Goal: Information Seeking & Learning: Learn about a topic

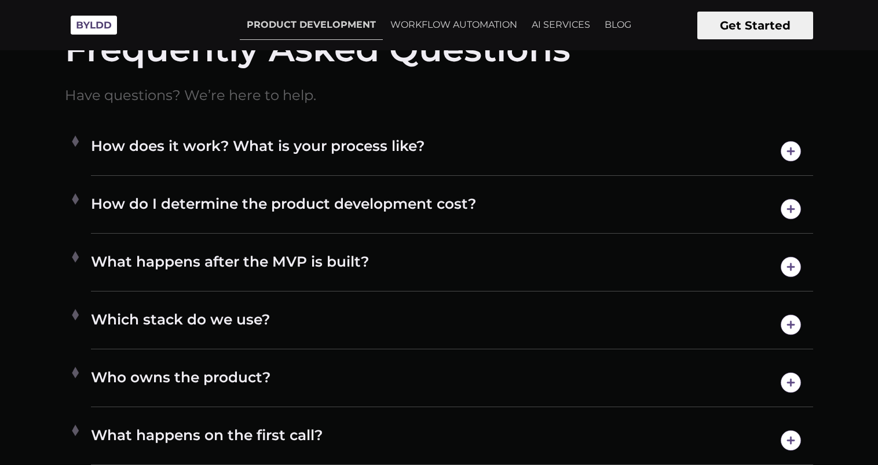
scroll to position [6079, 0]
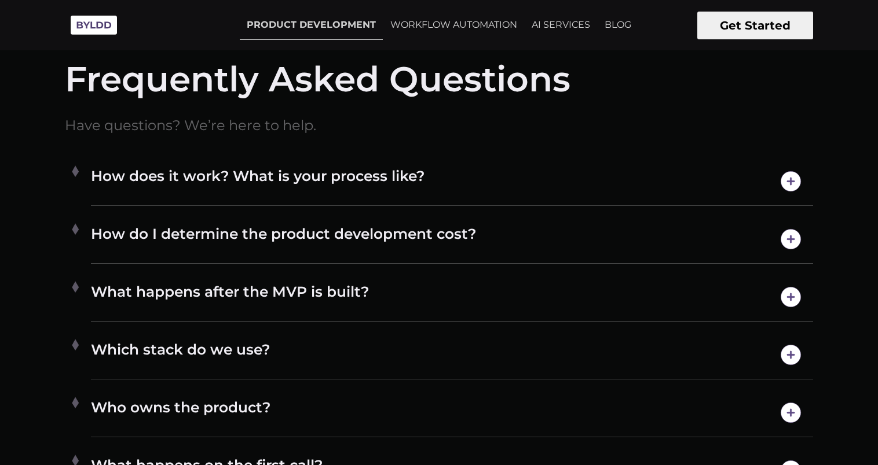
click at [638, 179] on h4 "How does it work? What is your process like?" at bounding box center [452, 182] width 722 height 30
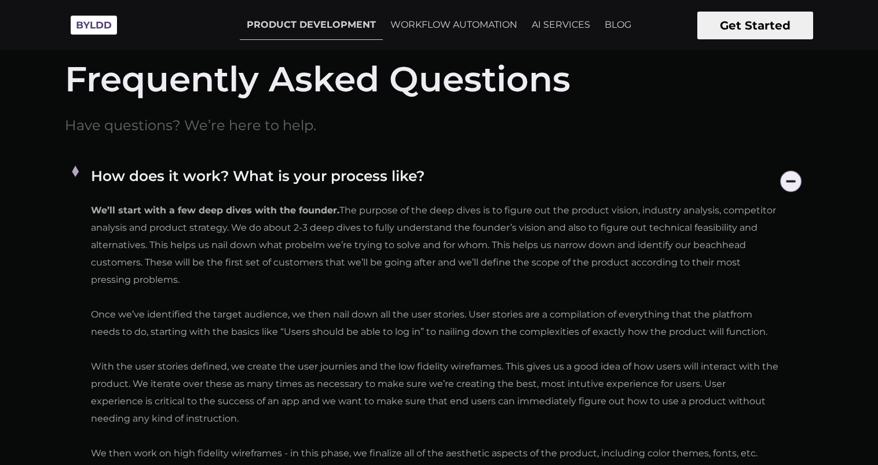
click at [638, 179] on h4 "How does it work? What is your process like?" at bounding box center [452, 182] width 722 height 30
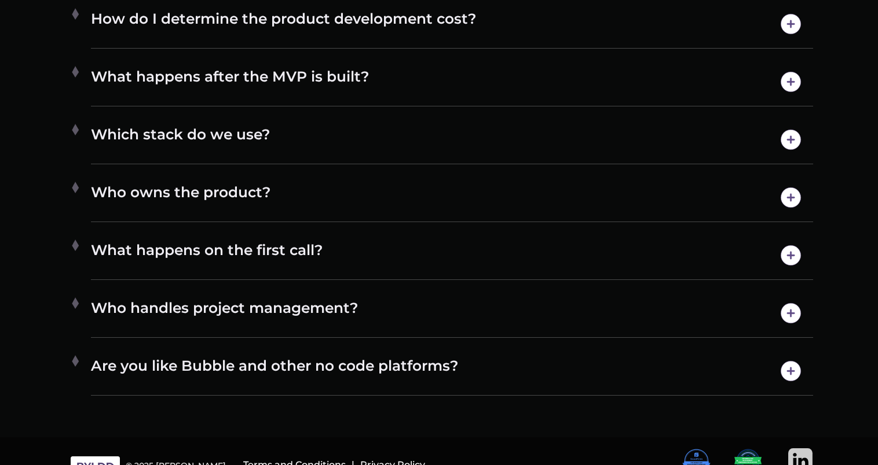
scroll to position [6310, 0]
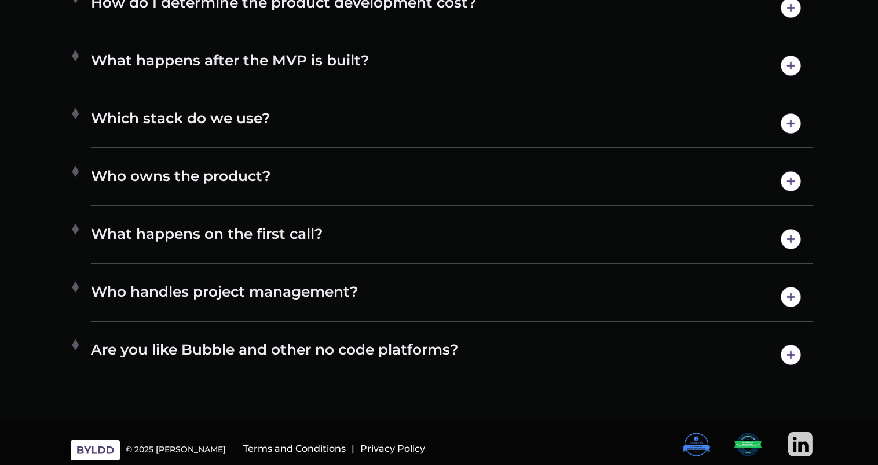
click at [562, 198] on div "Who owns the product? 100% of the ownership and intellectual property belongs t…" at bounding box center [452, 181] width 722 height 49
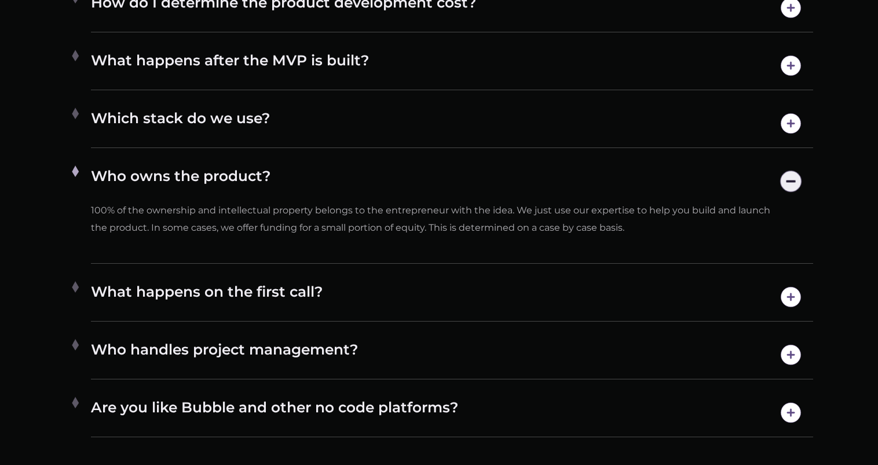
click at [562, 198] on div "Who owns the product? 100% of the ownership and intellectual property belongs t…" at bounding box center [452, 210] width 722 height 107
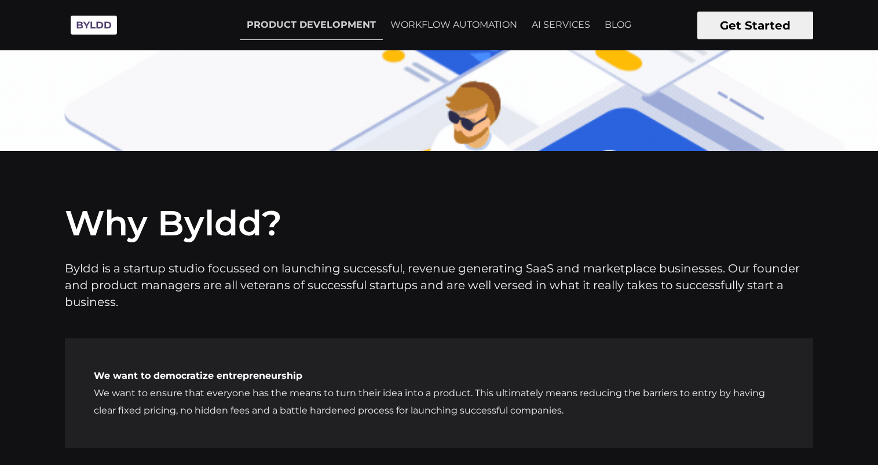
scroll to position [4227, 0]
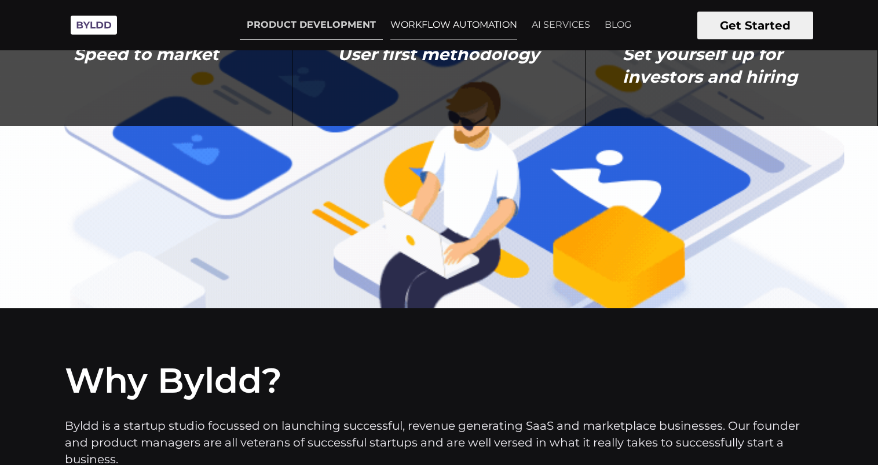
click at [463, 26] on link "WORKFLOW AUTOMATION" at bounding box center [453, 24] width 141 height 29
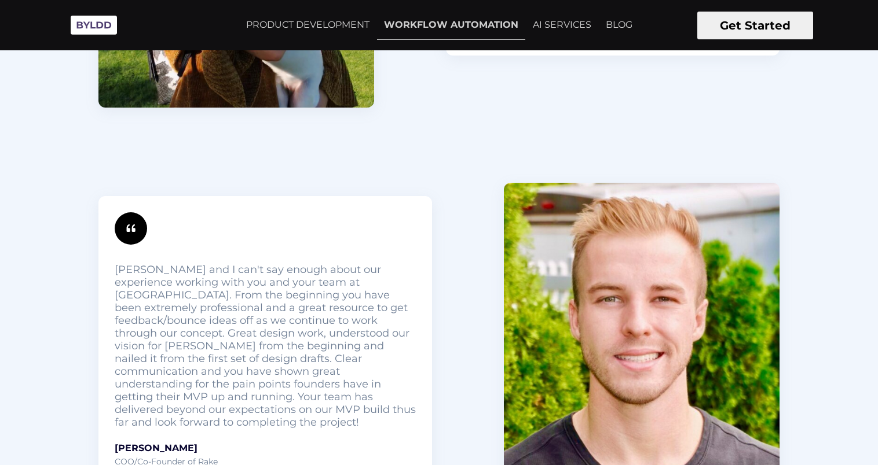
scroll to position [3694, 0]
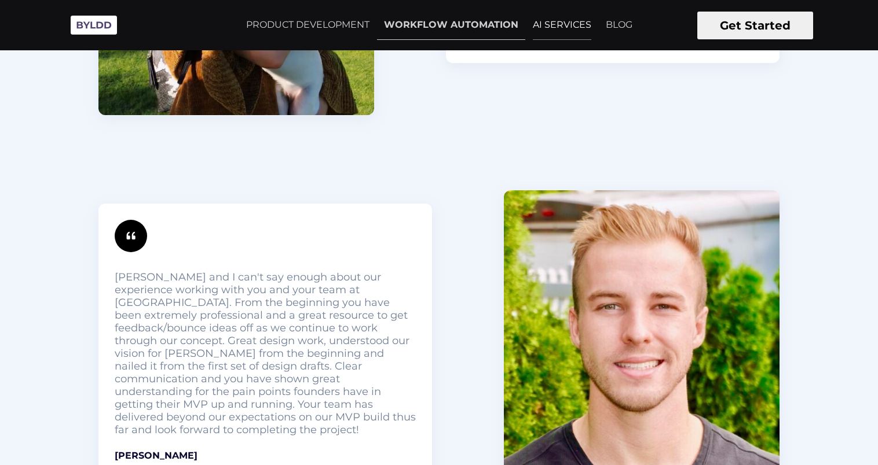
click at [547, 30] on link "AI SERVICES" at bounding box center [562, 24] width 72 height 29
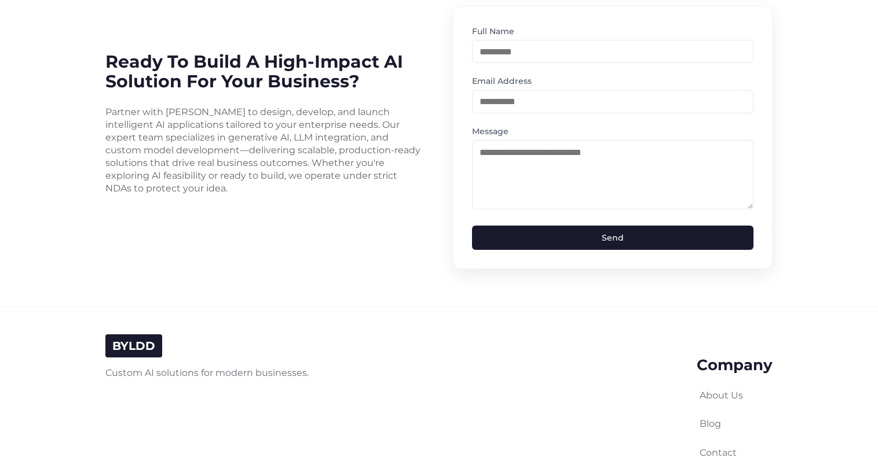
scroll to position [2954, 0]
